Goal: Transaction & Acquisition: Purchase product/service

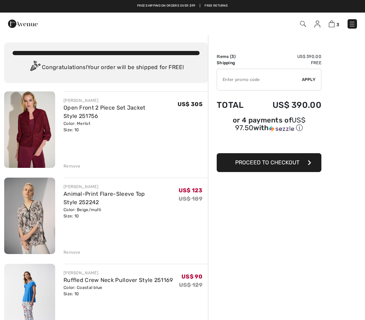
click at [75, 162] on div "Remove" at bounding box center [135, 165] width 144 height 8
click at [80, 166] on div "Remove" at bounding box center [135, 165] width 144 height 8
click at [82, 167] on div "Remove" at bounding box center [135, 165] width 144 height 8
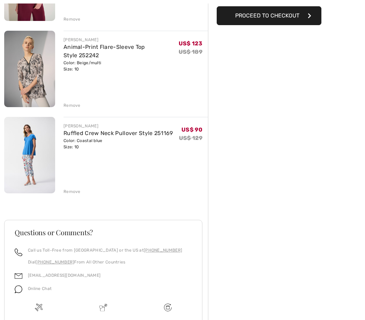
scroll to position [146, 0]
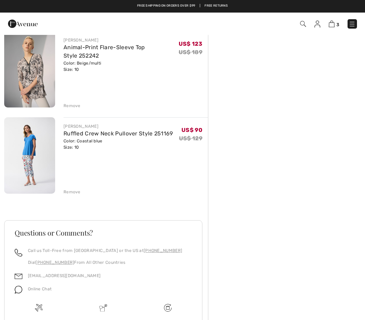
click at [75, 194] on div "Remove" at bounding box center [71, 192] width 17 height 6
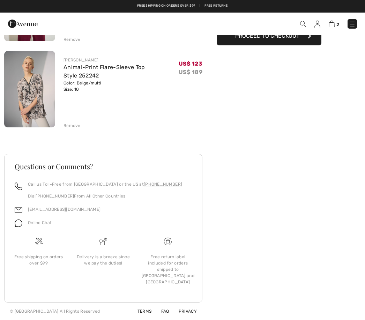
scroll to position [92, 0]
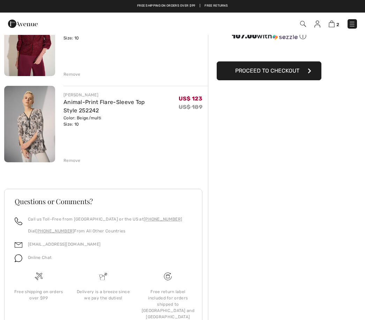
click at [77, 162] on div "Remove" at bounding box center [71, 160] width 17 height 6
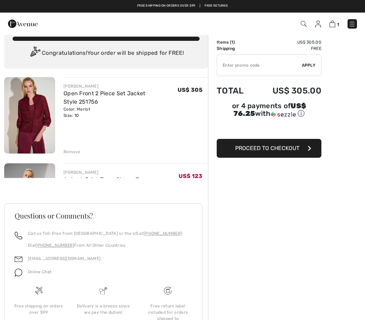
scroll to position [6, 0]
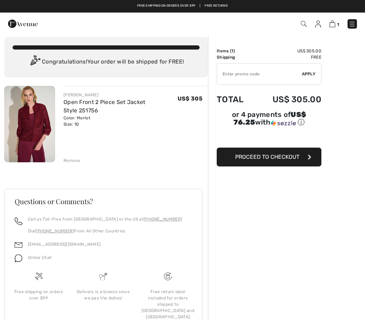
click at [79, 159] on div "Remove" at bounding box center [71, 160] width 17 height 6
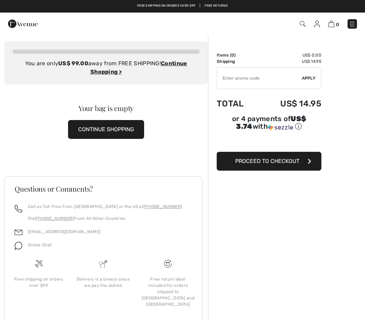
scroll to position [0, 0]
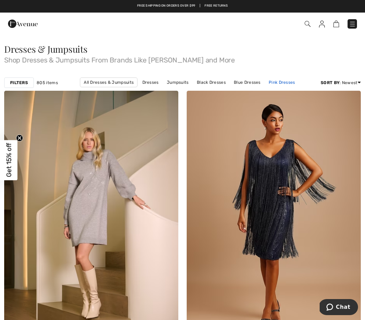
click at [286, 83] on link "Pink Dresses" at bounding box center [281, 82] width 33 height 9
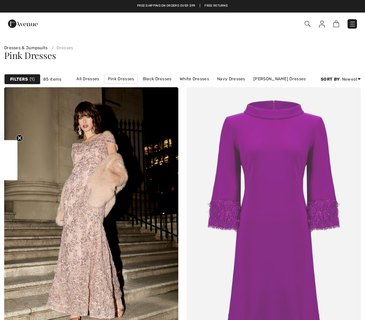
checkbox input "true"
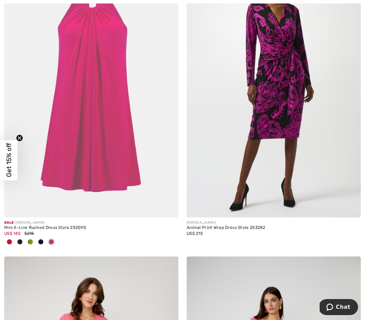
scroll to position [735, 0]
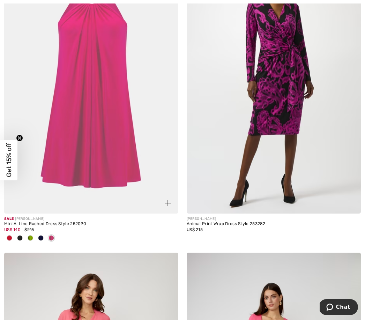
click at [43, 238] on span at bounding box center [41, 238] width 6 height 6
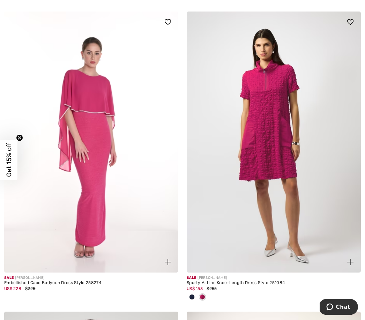
scroll to position [2222, 0]
click at [195, 297] on div at bounding box center [192, 298] width 10 height 12
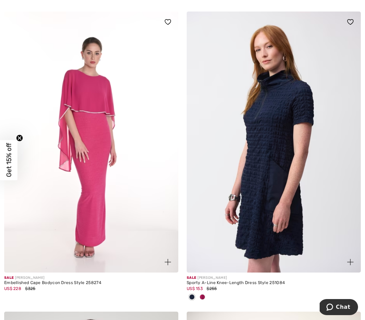
click at [206, 297] on div at bounding box center [202, 298] width 10 height 12
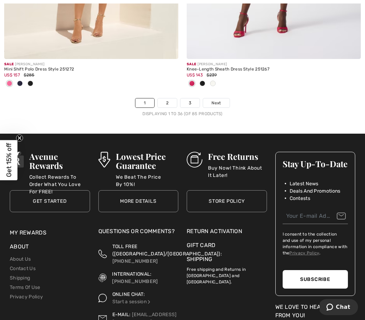
scroll to position [5503, 0]
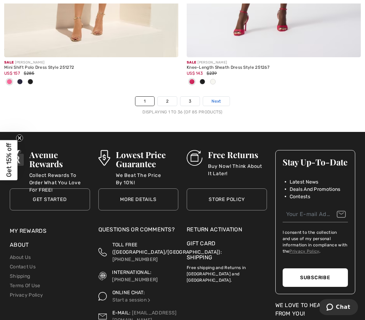
click at [224, 97] on link "Next" at bounding box center [216, 101] width 26 height 9
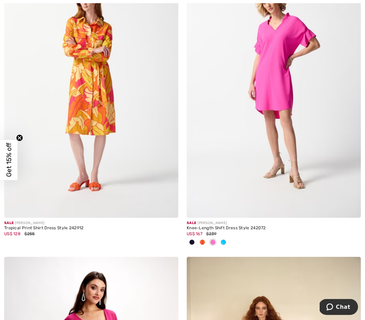
scroll to position [4131, 0]
click at [220, 239] on span at bounding box center [223, 242] width 6 height 6
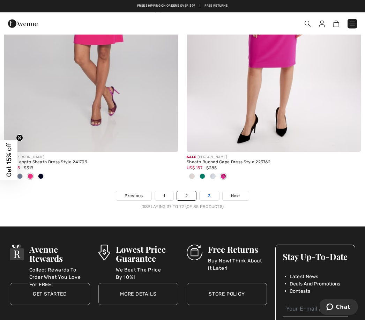
scroll to position [5385, 0]
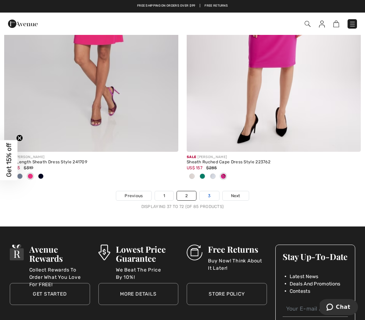
click at [216, 191] on link "3" at bounding box center [208, 195] width 19 height 9
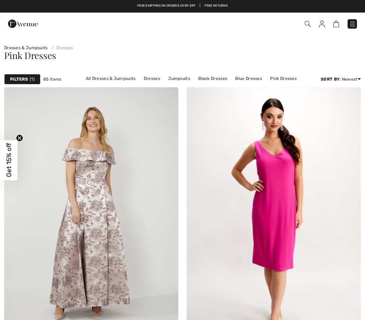
checkbox input "true"
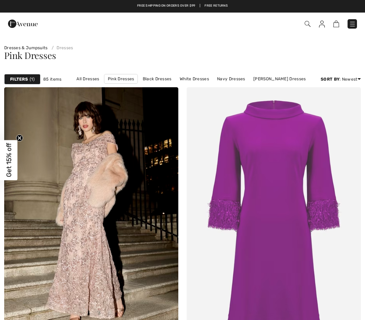
checkbox input "true"
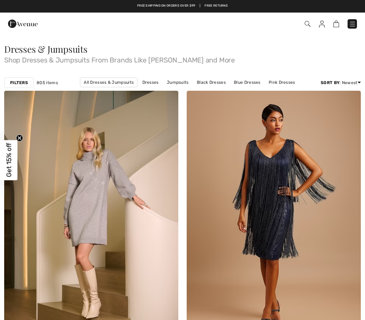
checkbox input "true"
